Goal: Task Accomplishment & Management: Use online tool/utility

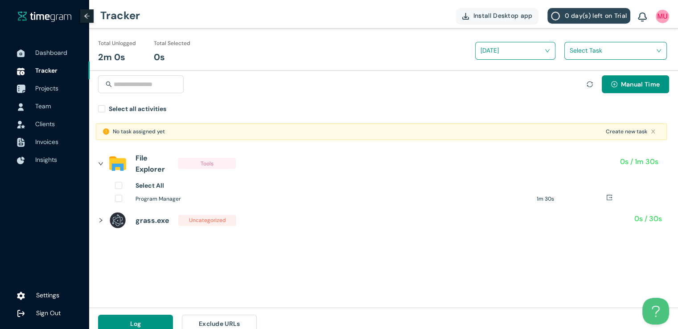
click at [50, 90] on span "Projects" at bounding box center [46, 88] width 23 height 8
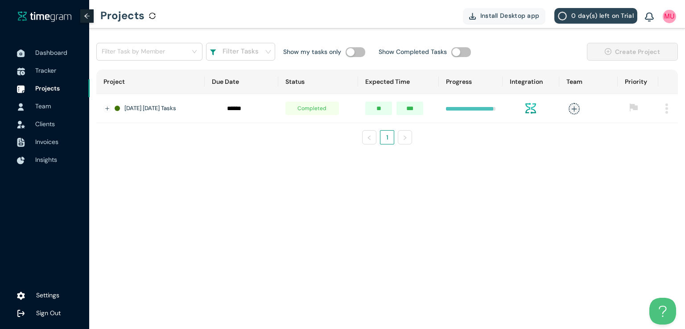
click at [665, 109] on td at bounding box center [668, 108] width 20 height 29
click at [668, 109] on td at bounding box center [668, 108] width 20 height 29
click at [664, 111] on td at bounding box center [668, 108] width 20 height 29
click at [666, 111] on img at bounding box center [666, 108] width 3 height 10
click at [650, 150] on span "Delete" at bounding box center [654, 149] width 19 height 10
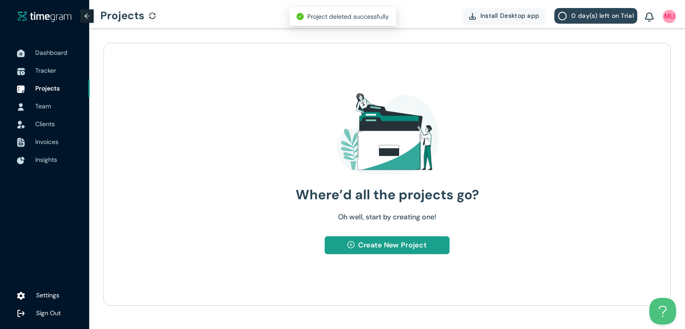
click at [373, 244] on span "Create New Project" at bounding box center [392, 244] width 69 height 11
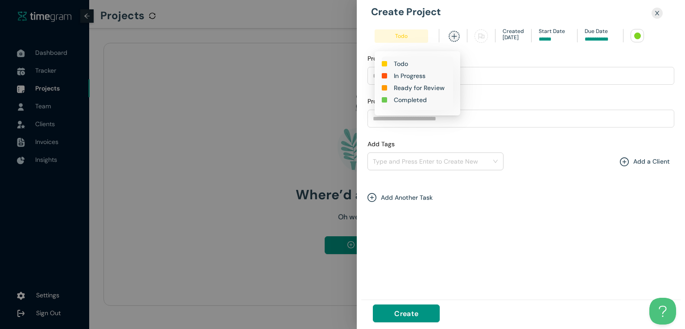
click at [407, 77] on h1 "In Progress" at bounding box center [410, 76] width 32 height 10
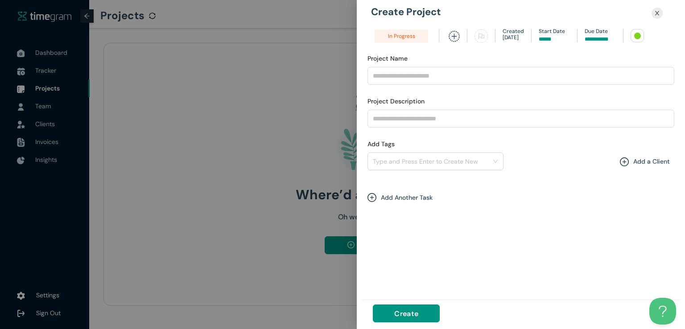
click at [544, 62] on div "Project Name" at bounding box center [520, 59] width 307 height 13
click at [594, 38] on input at bounding box center [599, 39] width 31 height 8
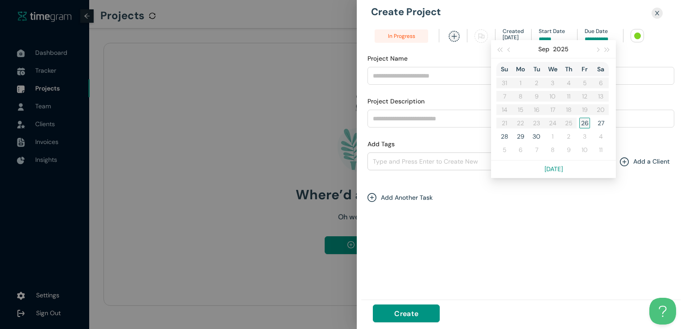
type input "******"
click at [580, 121] on div "26" at bounding box center [584, 123] width 11 height 11
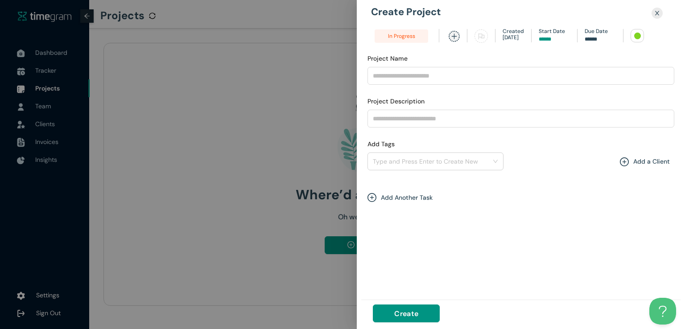
click at [635, 34] on div at bounding box center [637, 36] width 7 height 7
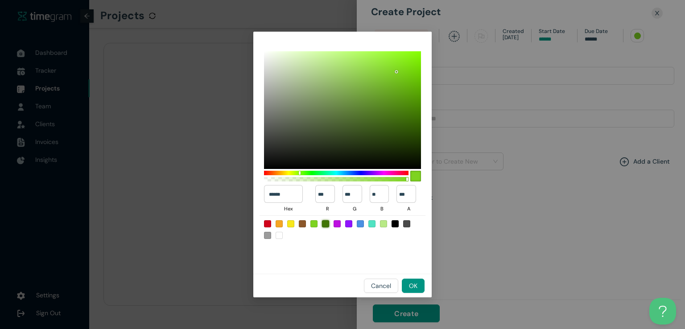
click at [323, 223] on div at bounding box center [325, 223] width 7 height 7
type input "******"
type input "**"
type input "***"
type input "*"
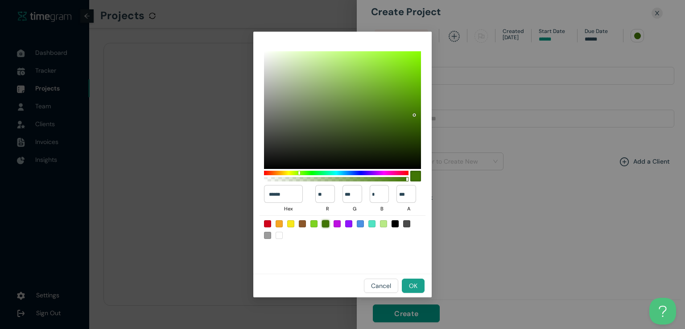
click at [414, 283] on span "OK" at bounding box center [413, 286] width 8 height 10
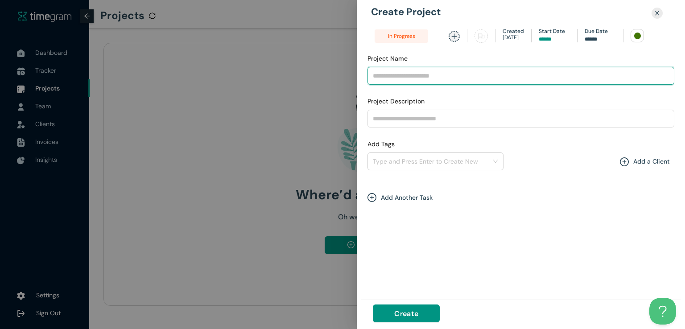
click at [440, 70] on input "Project Name" at bounding box center [520, 76] width 307 height 18
type input "**********"
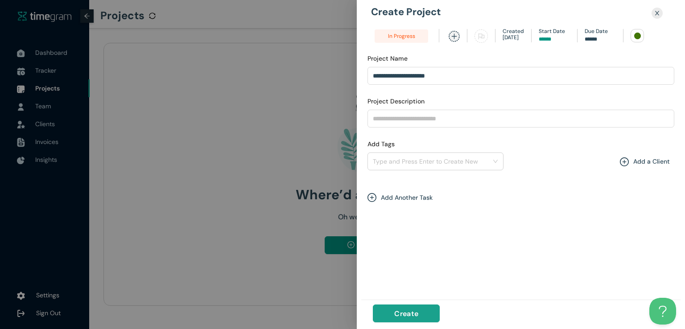
click at [403, 311] on span "Create" at bounding box center [406, 313] width 24 height 11
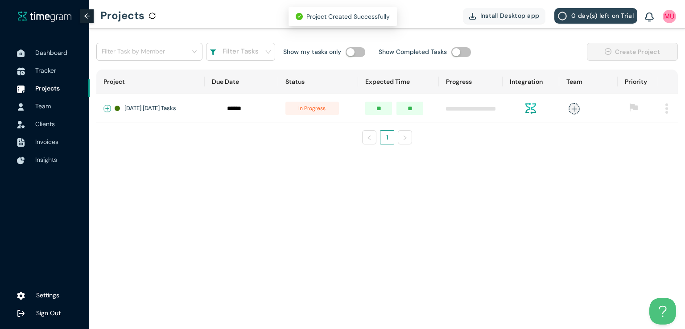
click at [109, 110] on button "Expand row" at bounding box center [107, 108] width 7 height 7
click at [135, 137] on span "+ New Task" at bounding box center [139, 134] width 25 height 7
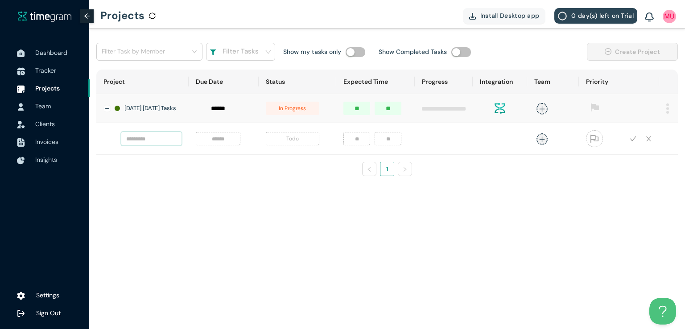
click at [150, 143] on input "text" at bounding box center [151, 138] width 60 height 13
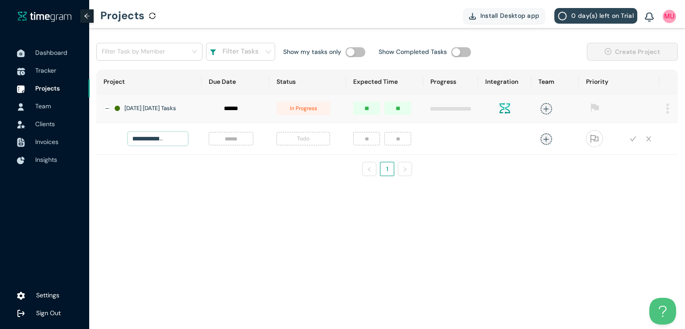
scroll to position [0, 43]
type input "**********"
click at [221, 143] on input at bounding box center [231, 139] width 34 height 10
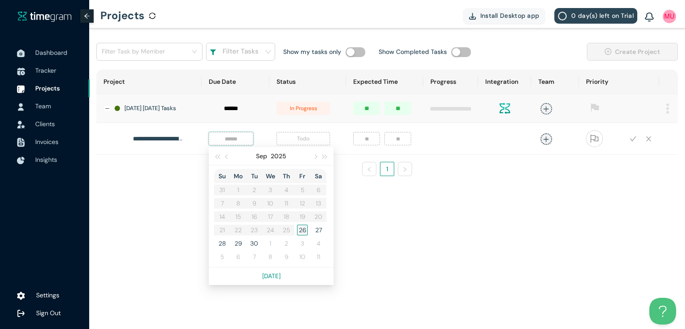
type input "******"
click at [297, 230] on div "26" at bounding box center [302, 230] width 11 height 11
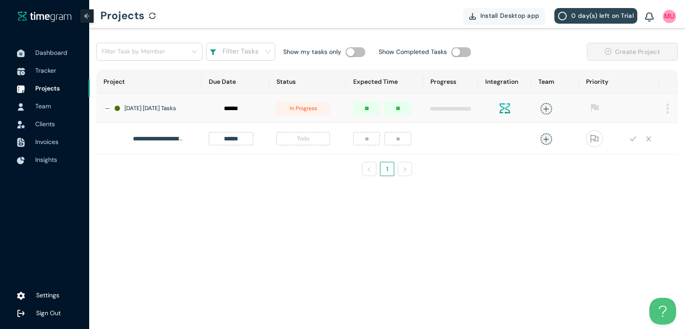
click at [293, 142] on span "Todo" at bounding box center [302, 138] width 53 height 13
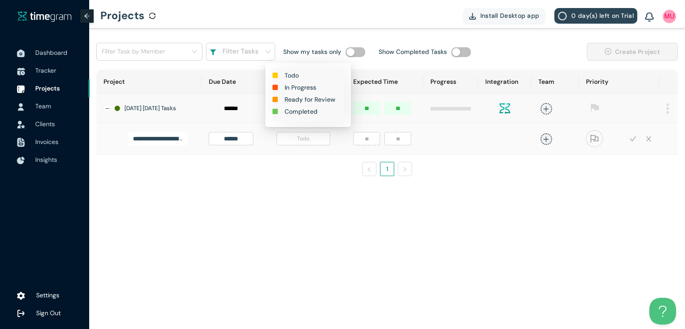
click at [300, 88] on h1 "In Progress" at bounding box center [300, 87] width 32 height 10
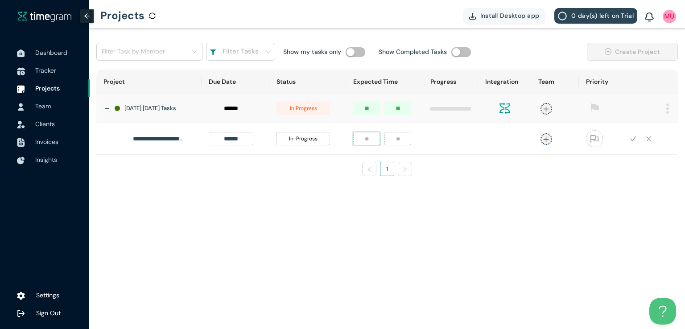
click at [359, 143] on input "number" at bounding box center [366, 138] width 27 height 13
type input "*"
type input "**"
click at [542, 142] on icon "plus" at bounding box center [545, 139] width 7 height 7
click at [483, 204] on div "[DEMOGRAPHIC_DATA][PERSON_NAME]" at bounding box center [474, 202] width 68 height 9
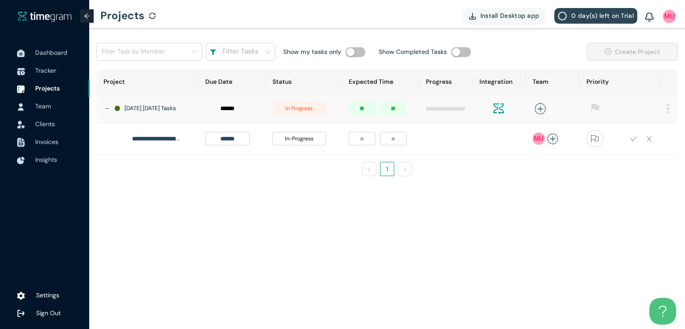
click at [643, 183] on div "**********" at bounding box center [386, 127] width 581 height 114
click at [632, 141] on icon "check" at bounding box center [633, 139] width 7 height 7
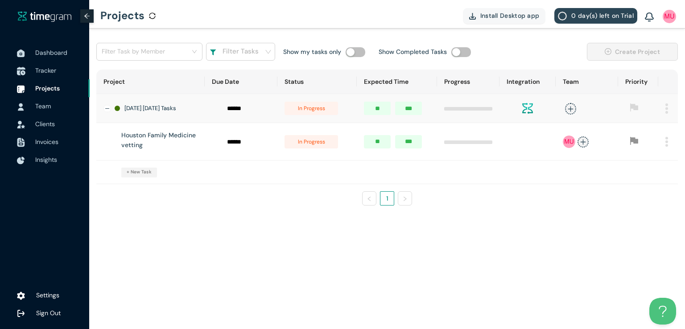
click at [43, 68] on span "Tracker" at bounding box center [45, 70] width 21 height 8
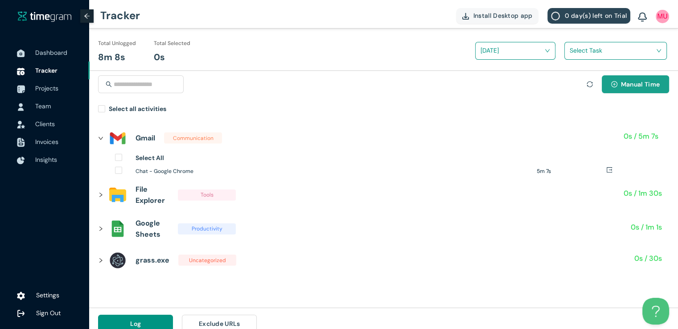
click at [627, 82] on span "Manual Time" at bounding box center [640, 84] width 39 height 10
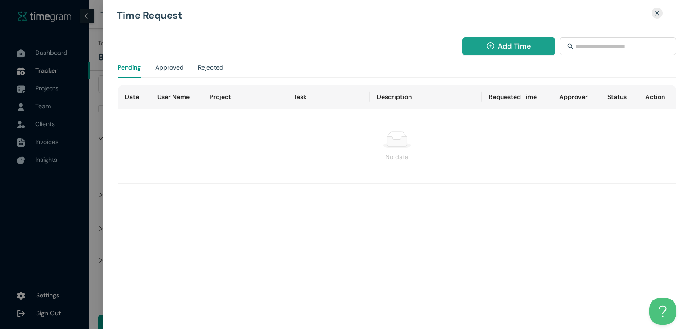
click at [501, 46] on span "Add Time" at bounding box center [513, 46] width 33 height 11
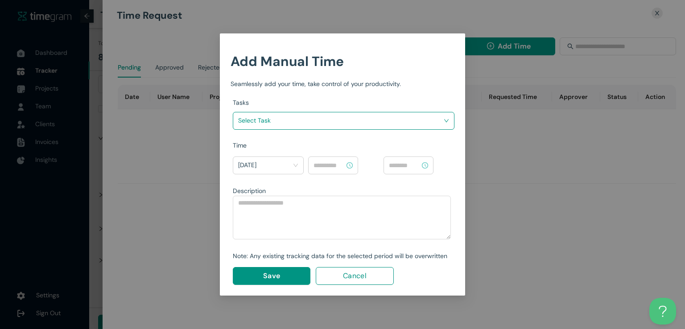
click at [423, 125] on input "search" at bounding box center [340, 120] width 205 height 13
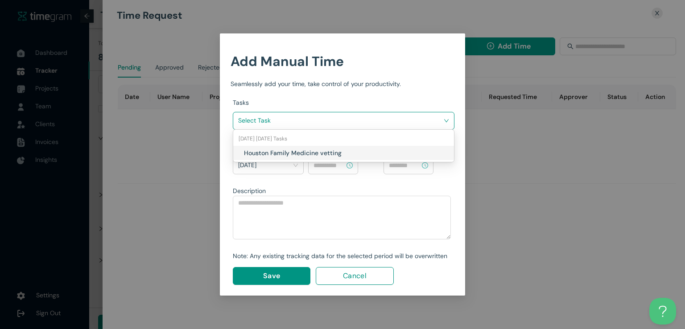
click at [317, 152] on h1 "Houston Family Medicine vetting" at bounding box center [296, 153] width 105 height 10
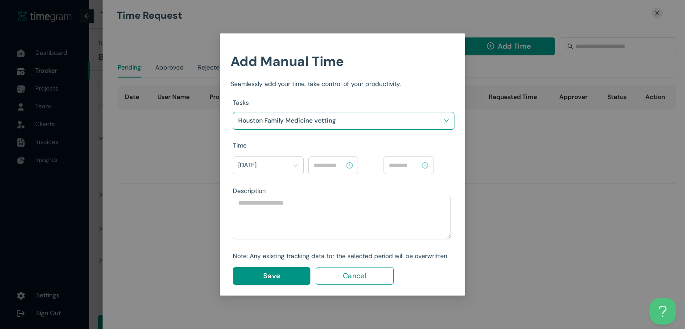
click at [326, 168] on input at bounding box center [328, 165] width 31 height 10
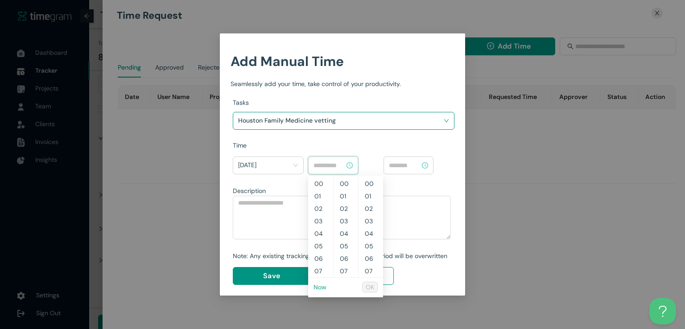
click at [318, 288] on link "Now" at bounding box center [319, 287] width 13 height 8
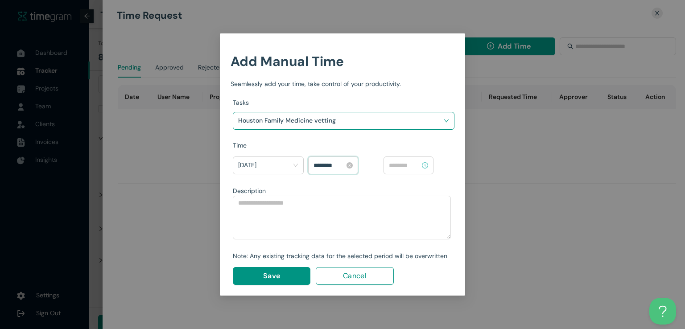
click at [317, 163] on input "********" at bounding box center [328, 165] width 31 height 10
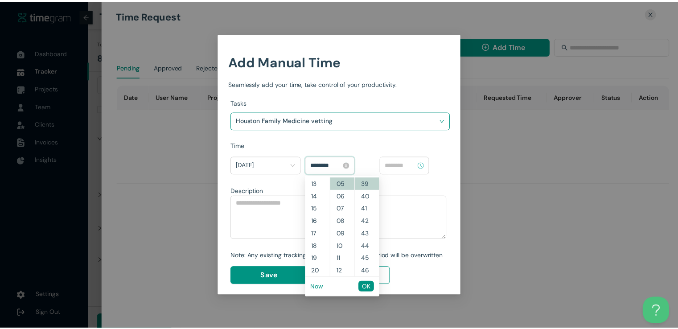
scroll to position [112, 0]
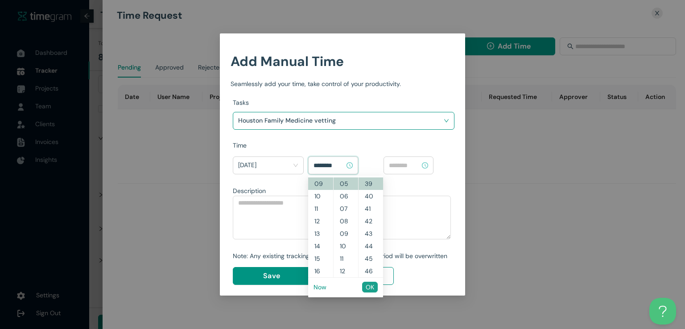
click at [371, 285] on span "OK" at bounding box center [370, 287] width 8 height 10
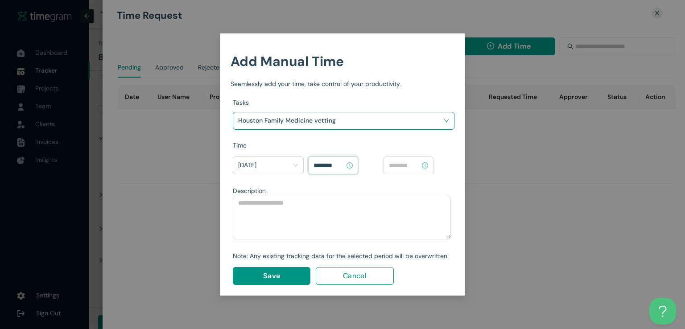
type input "********"
click at [403, 168] on input at bounding box center [404, 165] width 31 height 10
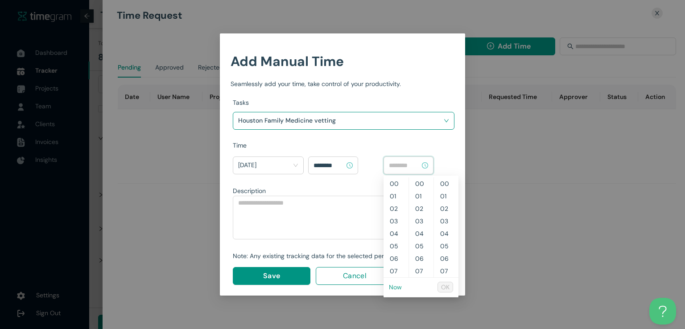
click at [392, 288] on link "Now" at bounding box center [395, 287] width 13 height 8
type input "********"
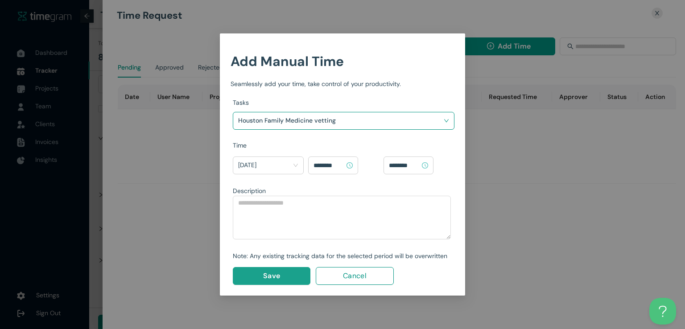
click at [273, 279] on span "Save" at bounding box center [271, 275] width 17 height 11
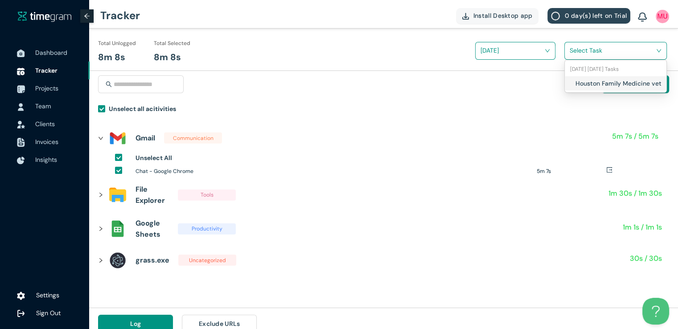
click at [585, 56] on input "search" at bounding box center [613, 50] width 86 height 13
click at [571, 84] on div "Houston Family Medicine vetting" at bounding box center [616, 83] width 102 height 14
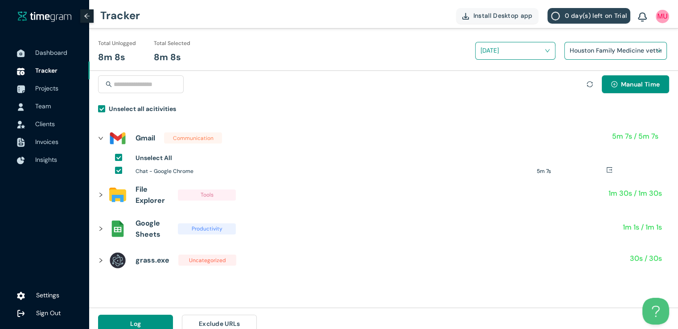
scroll to position [10, 0]
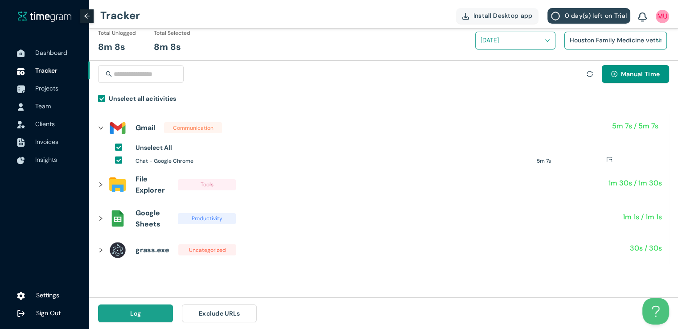
click at [136, 314] on span "Log" at bounding box center [135, 313] width 11 height 10
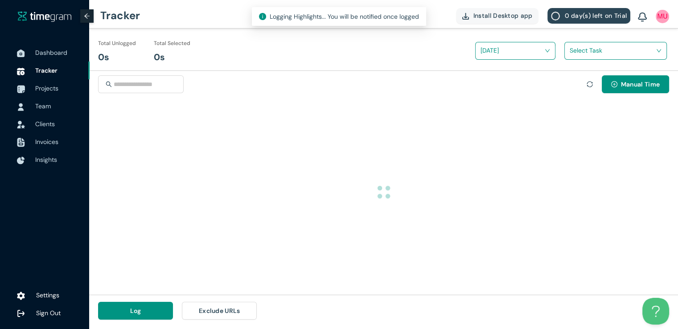
scroll to position [0, 0]
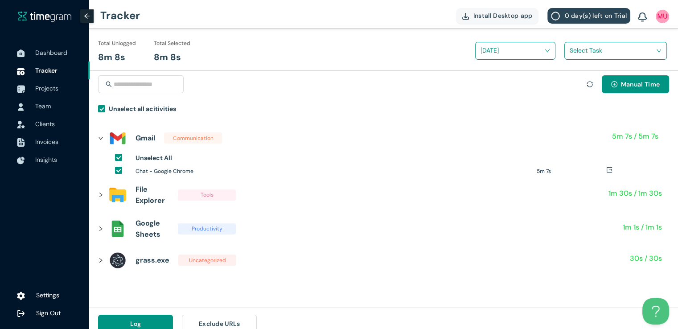
click at [572, 56] on input "search" at bounding box center [613, 50] width 86 height 13
click at [570, 82] on div "Houston Family Medicine vetting" at bounding box center [616, 83] width 102 height 14
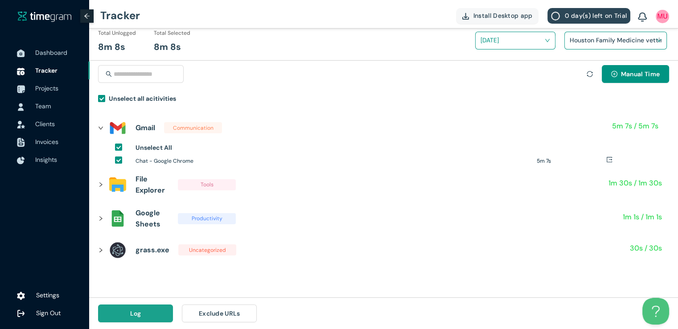
click at [141, 313] on button "Log" at bounding box center [135, 313] width 75 height 18
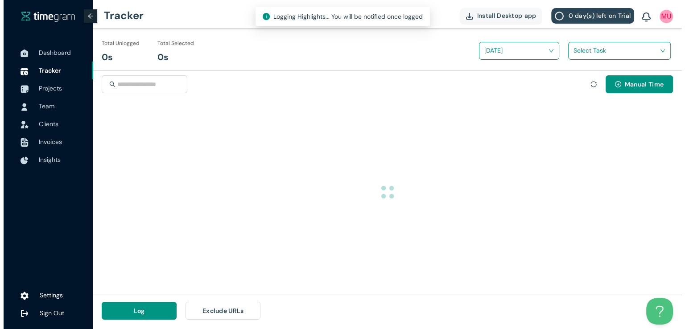
scroll to position [0, 0]
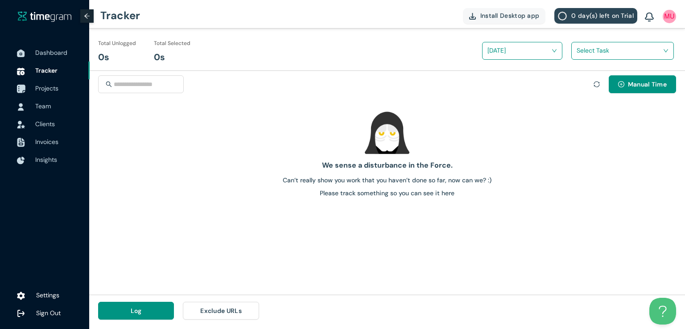
click at [37, 88] on span "Projects" at bounding box center [46, 88] width 23 height 8
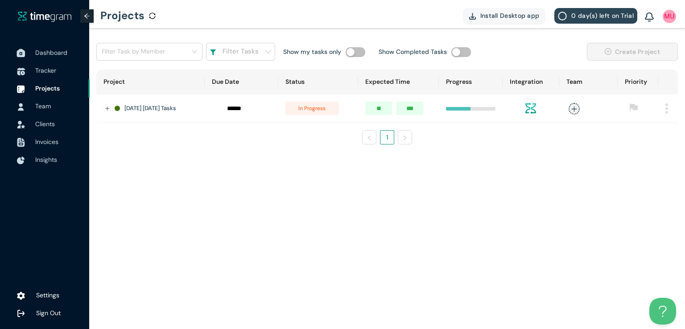
click at [47, 53] on span "Dashboard" at bounding box center [51, 53] width 32 height 8
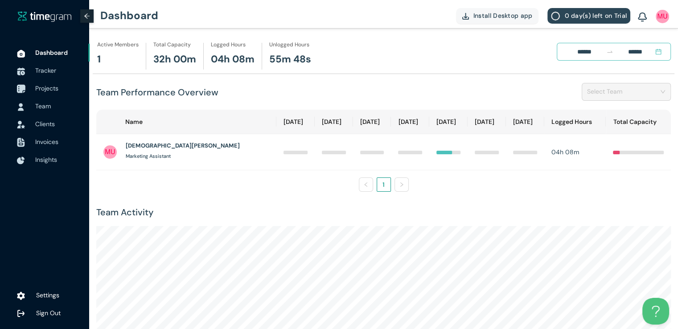
click at [44, 89] on span "Projects" at bounding box center [46, 88] width 23 height 8
